Goal: Task Accomplishment & Management: Manage account settings

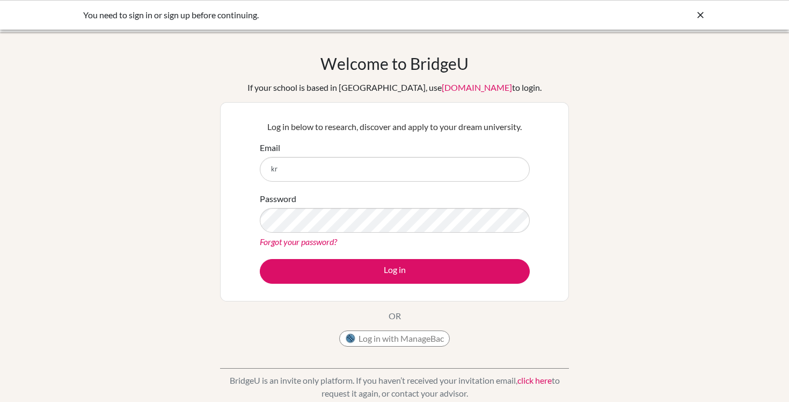
type input "[PERSON_NAME][EMAIL_ADDRESS][PERSON_NAME][DOMAIN_NAME]"
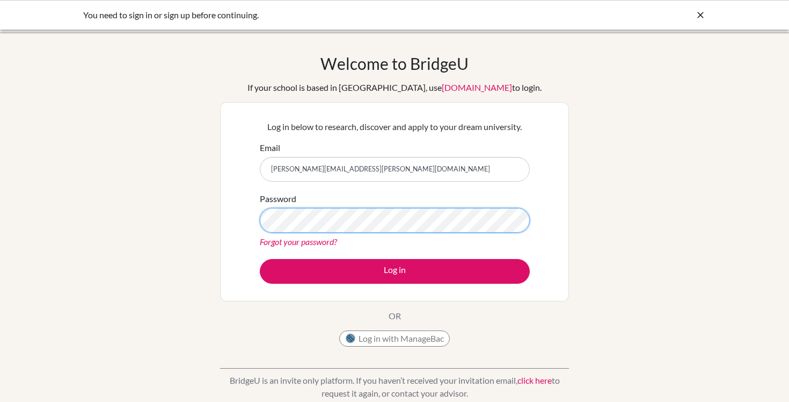
click at [260, 259] on button "Log in" at bounding box center [395, 271] width 270 height 25
